Goal: Find contact information: Find contact information

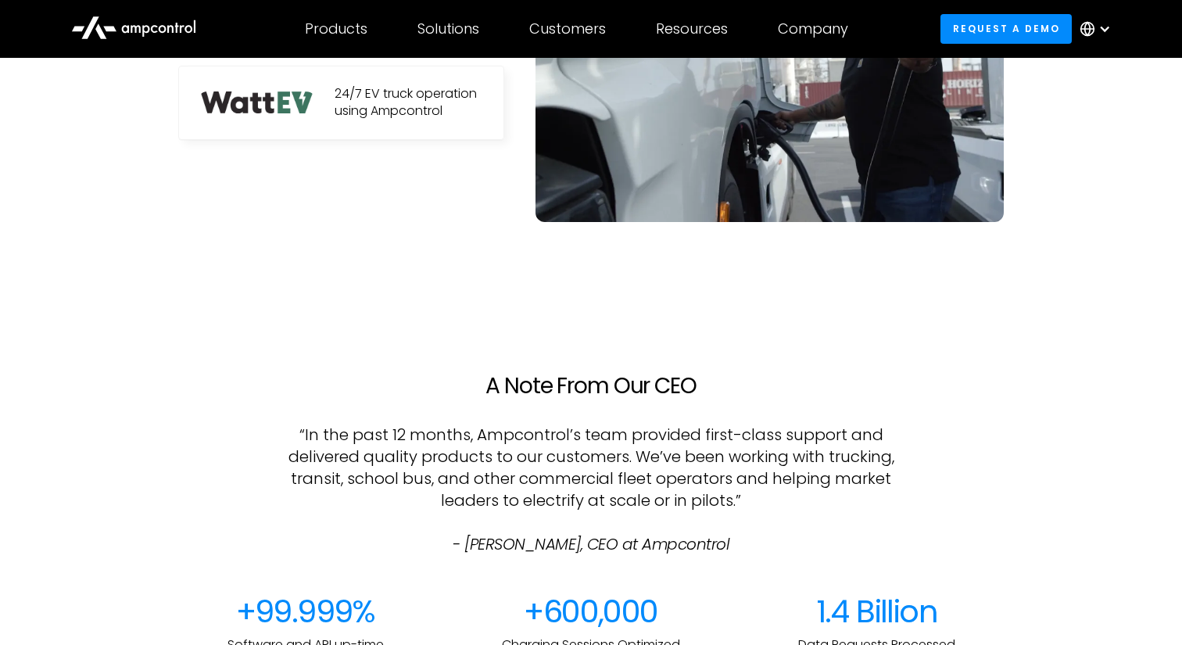
scroll to position [1130, 0]
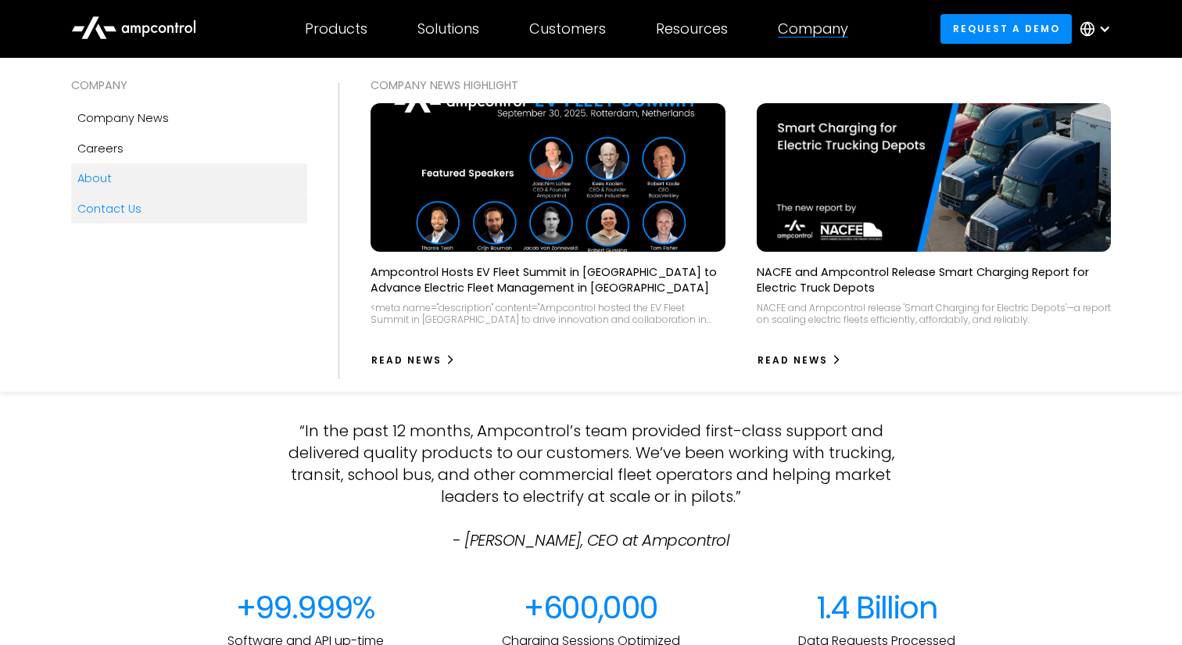
click at [131, 203] on div "Contact Us" at bounding box center [109, 208] width 64 height 17
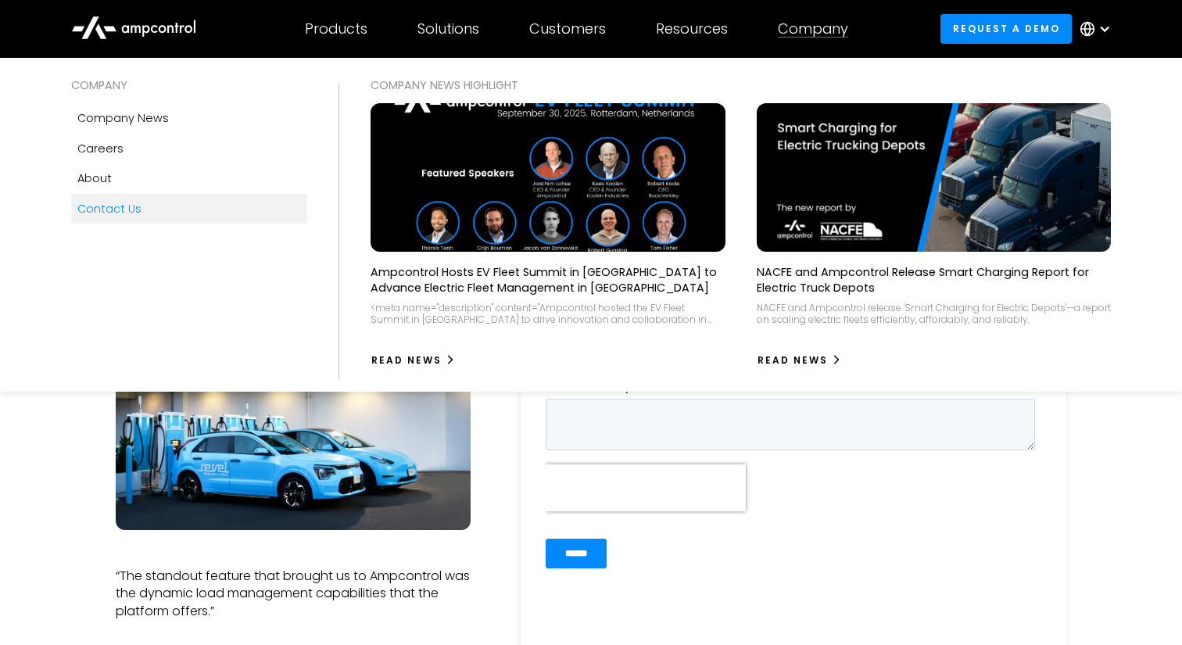
click at [805, 29] on div "Company" at bounding box center [813, 28] width 70 height 17
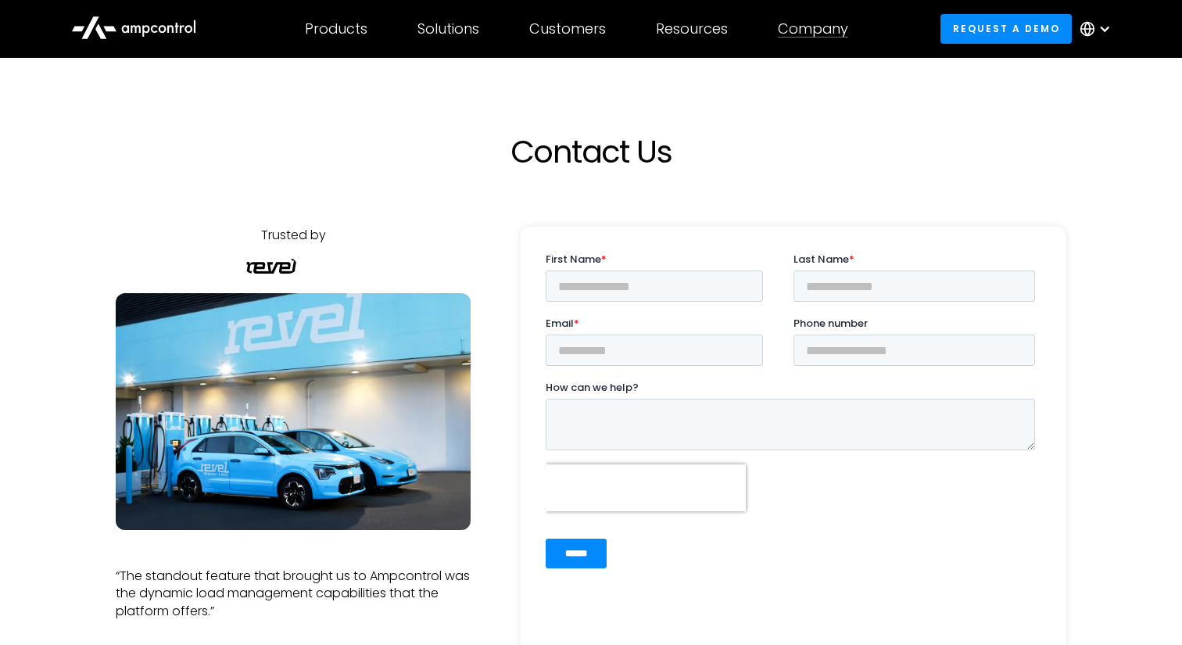
click at [805, 29] on div "Company" at bounding box center [813, 28] width 70 height 17
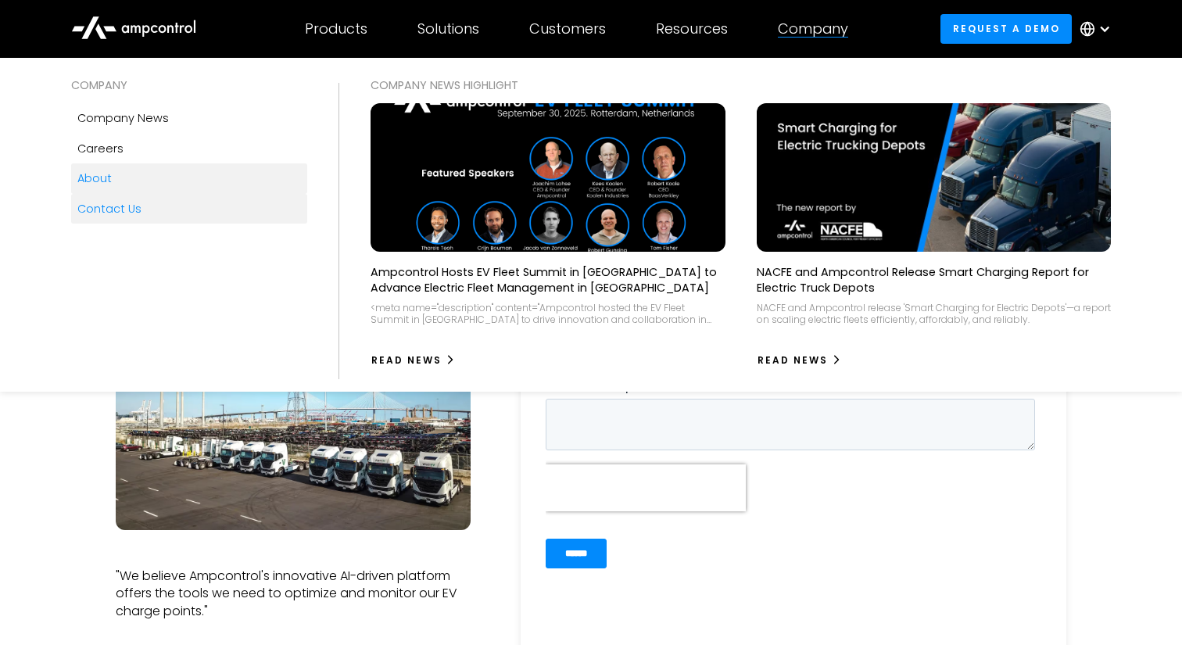
click at [143, 177] on link "About" at bounding box center [189, 178] width 237 height 30
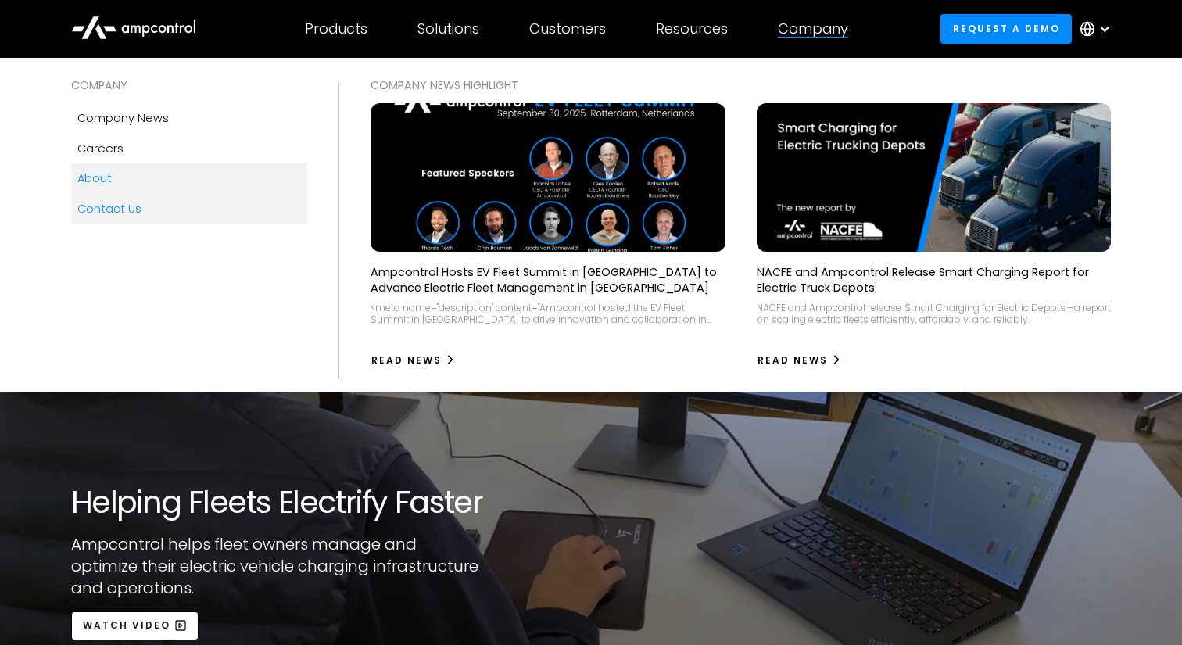
click at [112, 210] on div "Contact Us" at bounding box center [109, 208] width 64 height 17
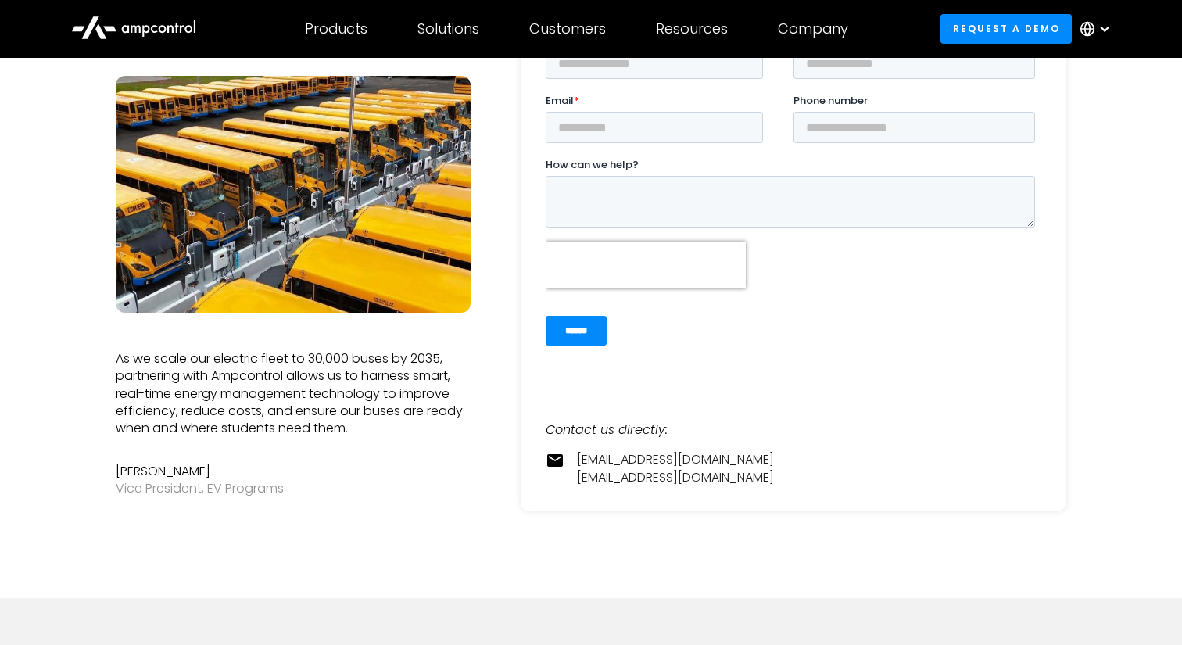
scroll to position [191, 0]
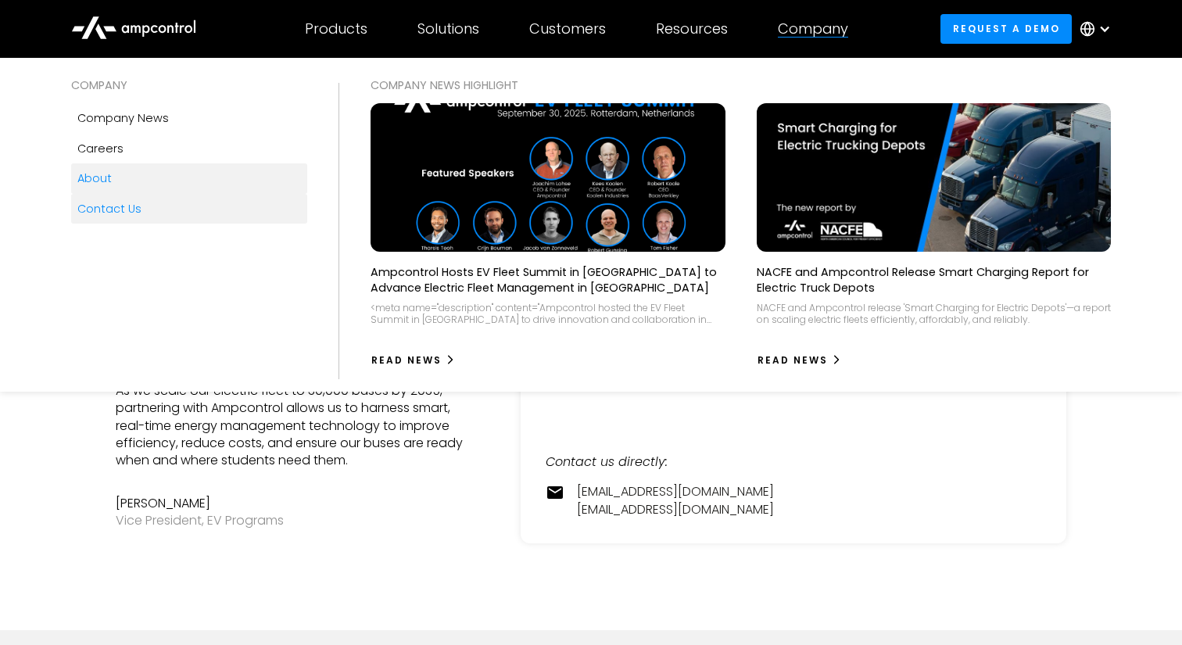
click at [145, 177] on link "About" at bounding box center [189, 178] width 237 height 30
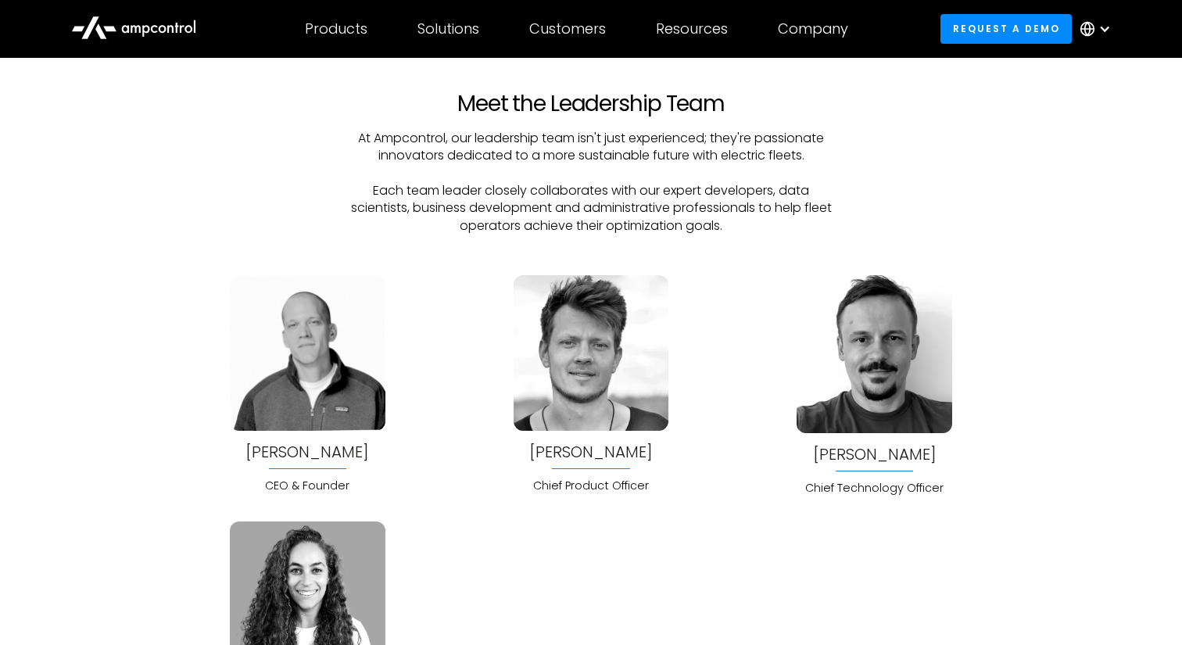
scroll to position [3942, 0]
